Goal: Find specific page/section: Find specific page/section

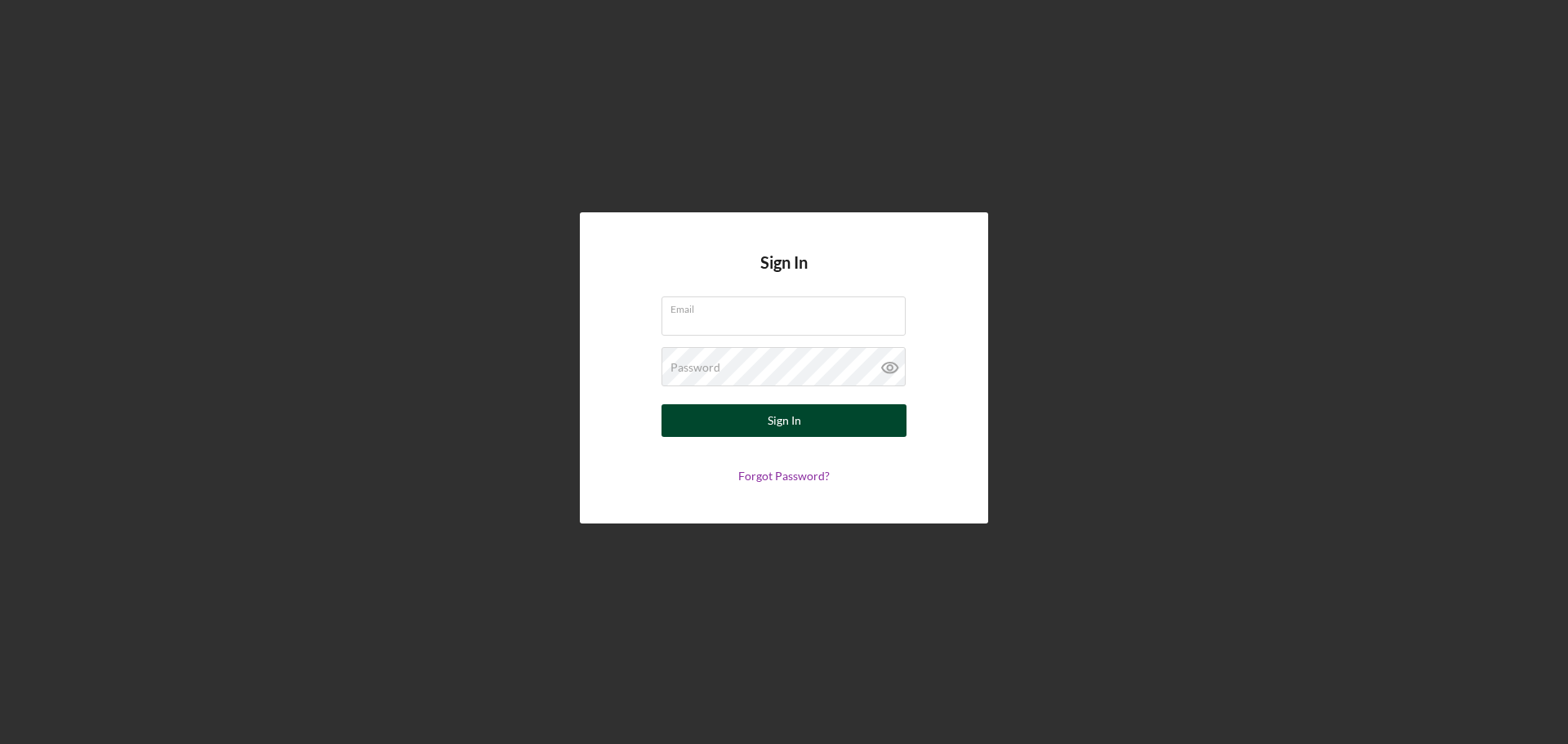
type input "[EMAIL_ADDRESS][DOMAIN_NAME]"
click at [800, 428] on button "Sign In" at bounding box center [784, 420] width 245 height 32
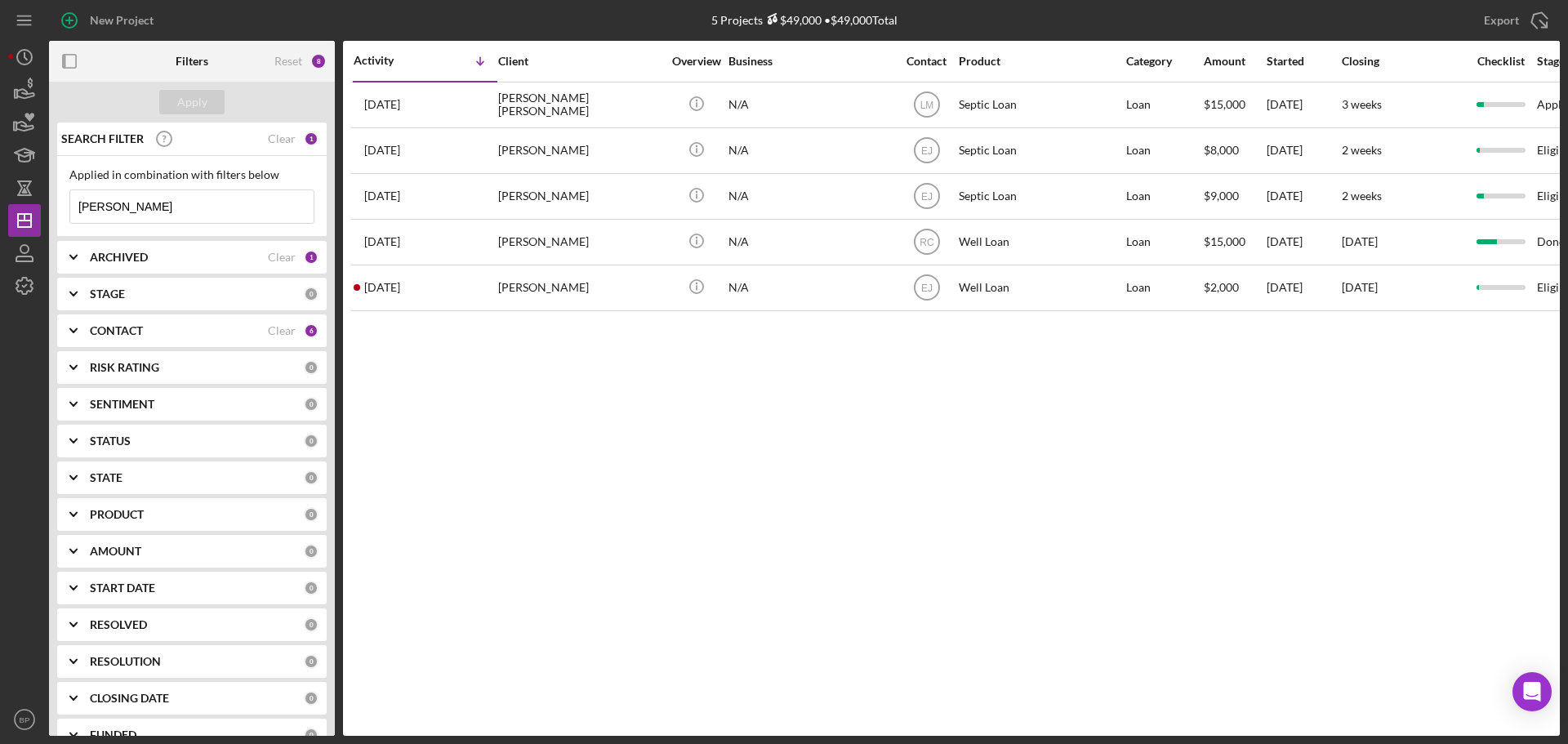
click at [165, 207] on input "[PERSON_NAME]" at bounding box center [191, 206] width 243 height 32
type input "h"
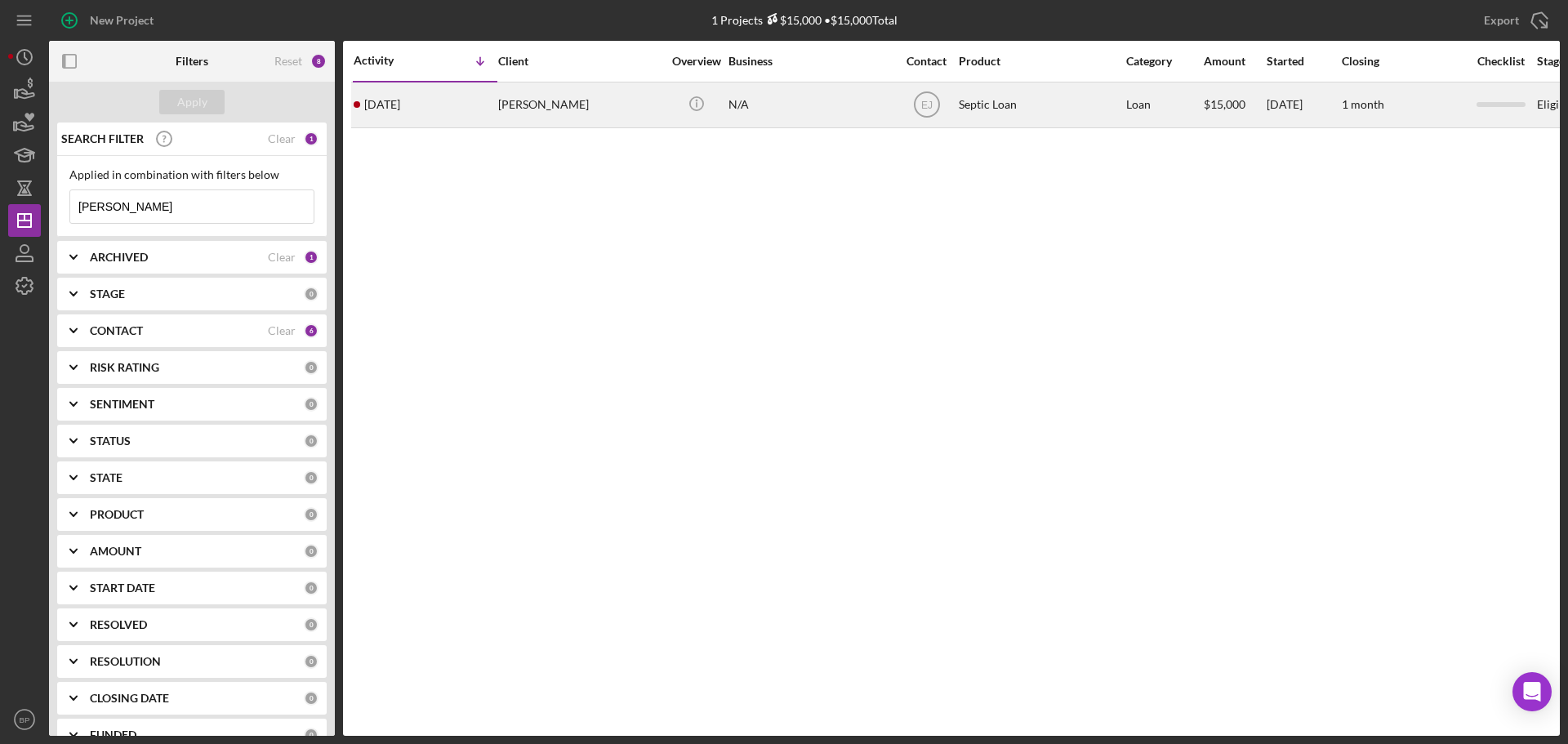
type input "[PERSON_NAME]"
click at [400, 104] on time "[DATE]" at bounding box center [382, 105] width 36 height 13
